Goal: Information Seeking & Learning: Learn about a topic

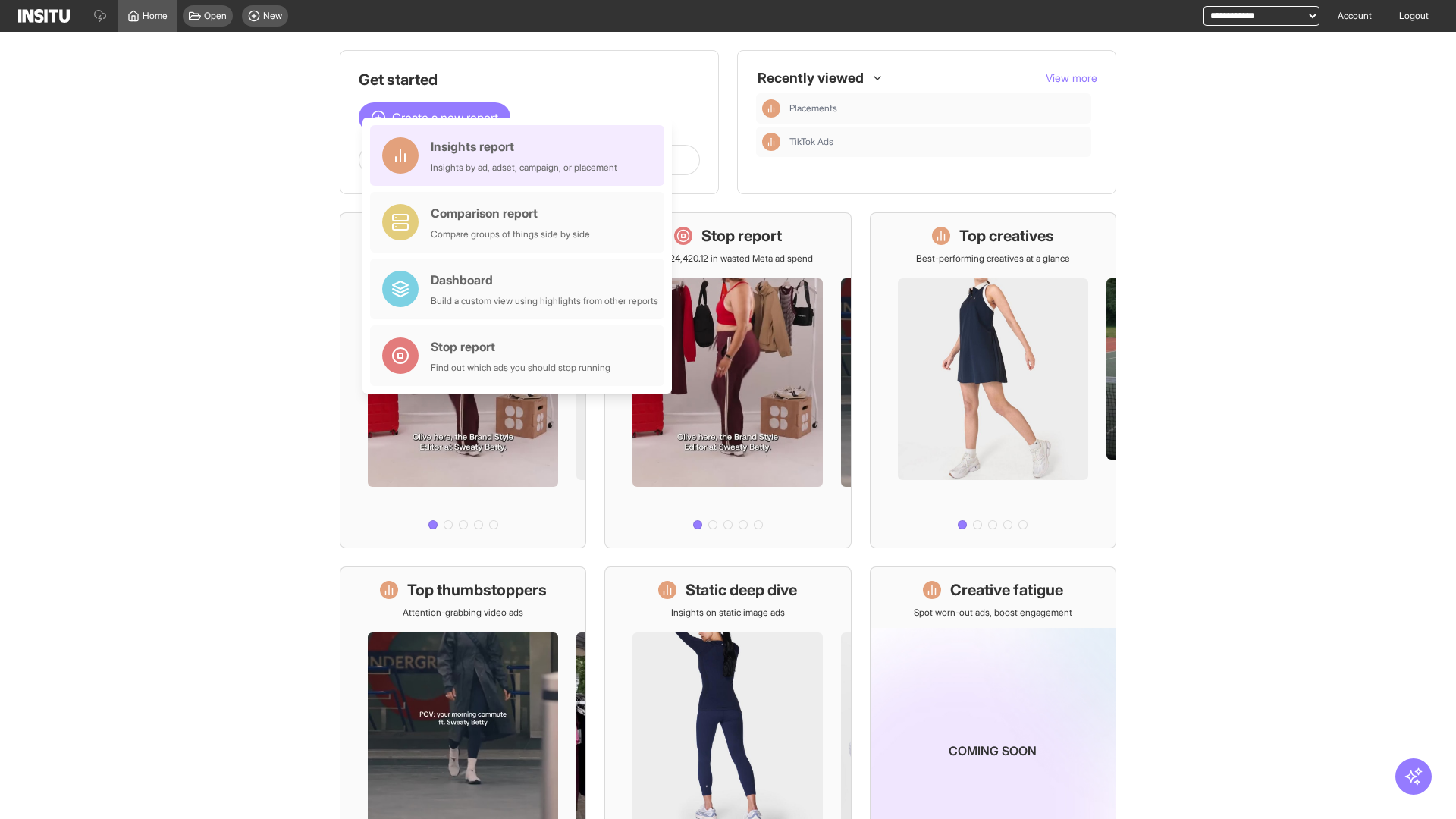
click at [520, 156] on div "Insights report Insights by ad, adset, campaign, or placement" at bounding box center [524, 155] width 187 height 37
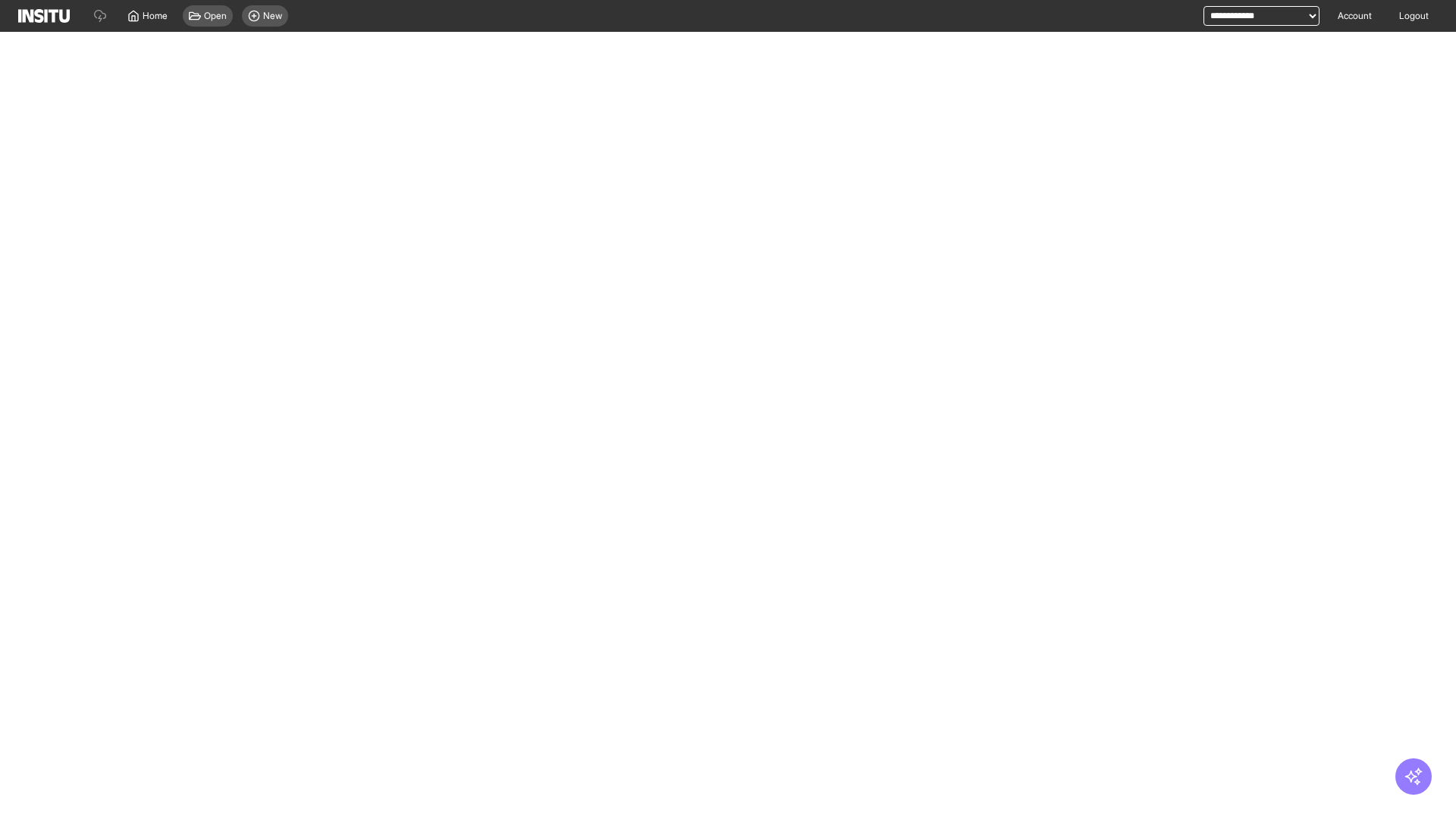
select select "**"
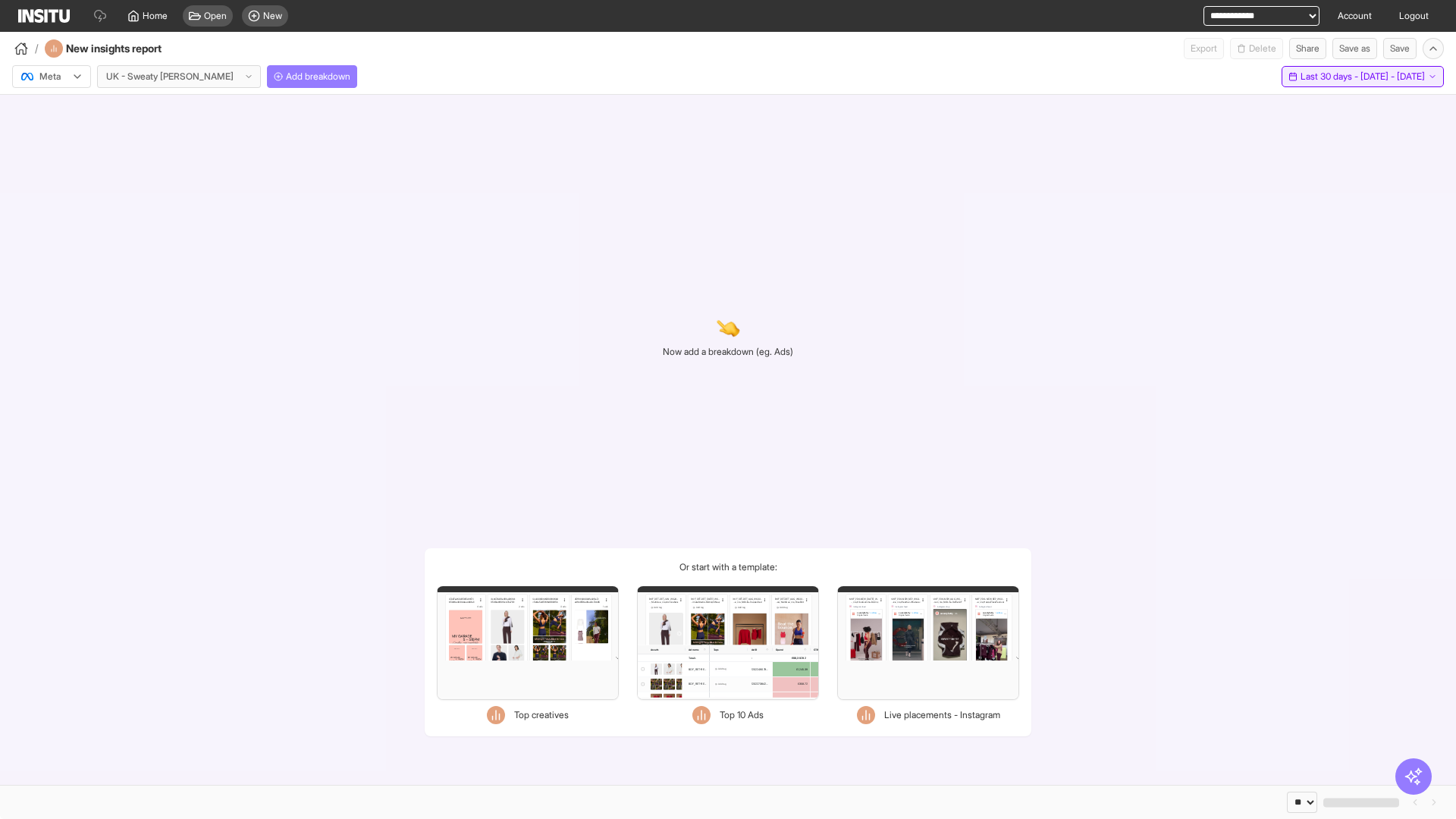
click at [1333, 76] on span "Last 30 days - [DATE] - [DATE]" at bounding box center [1362, 76] width 124 height 12
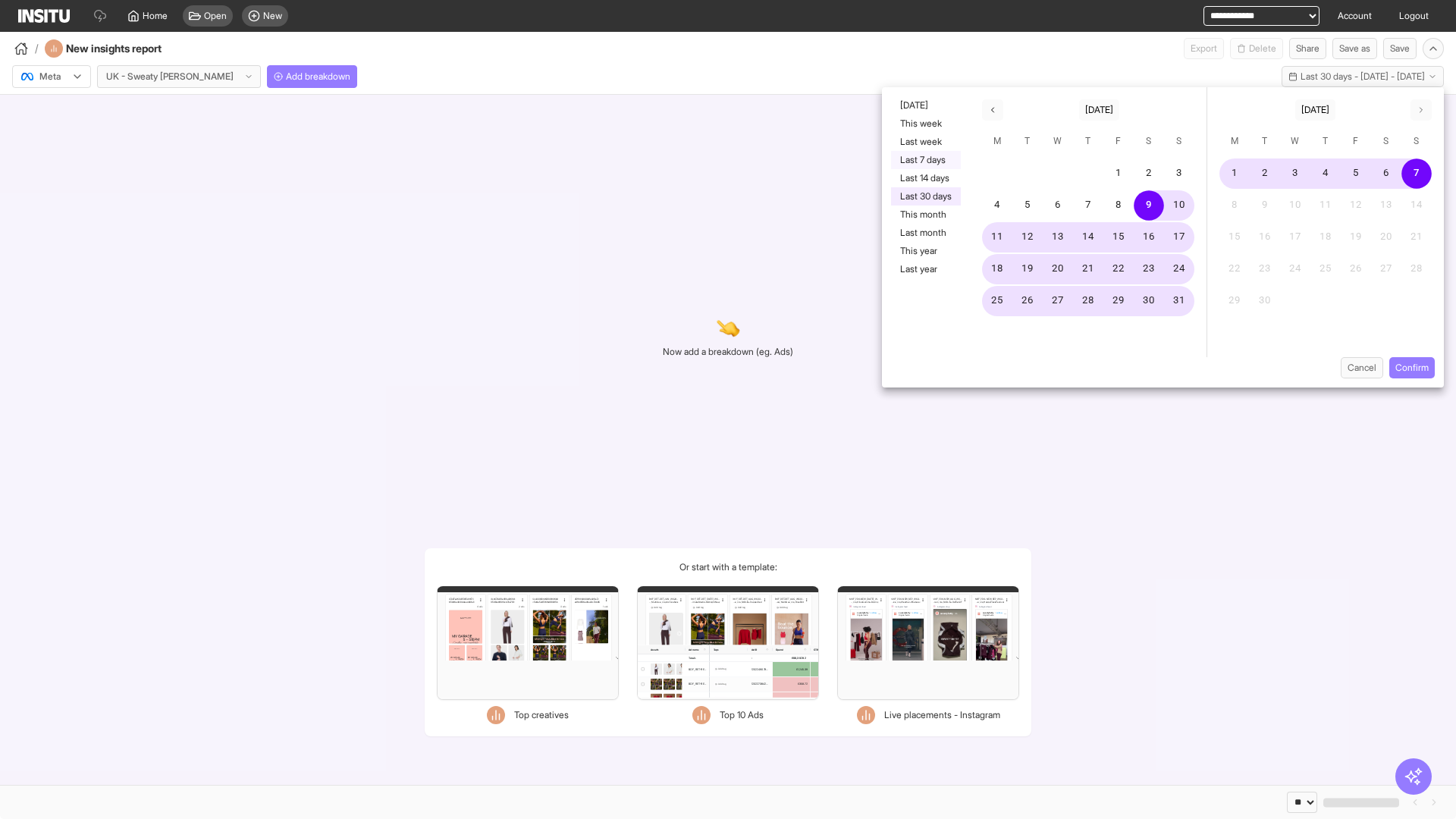
click at [925, 160] on button "Last 7 days" at bounding box center [926, 160] width 70 height 18
